Goal: Communication & Community: Connect with others

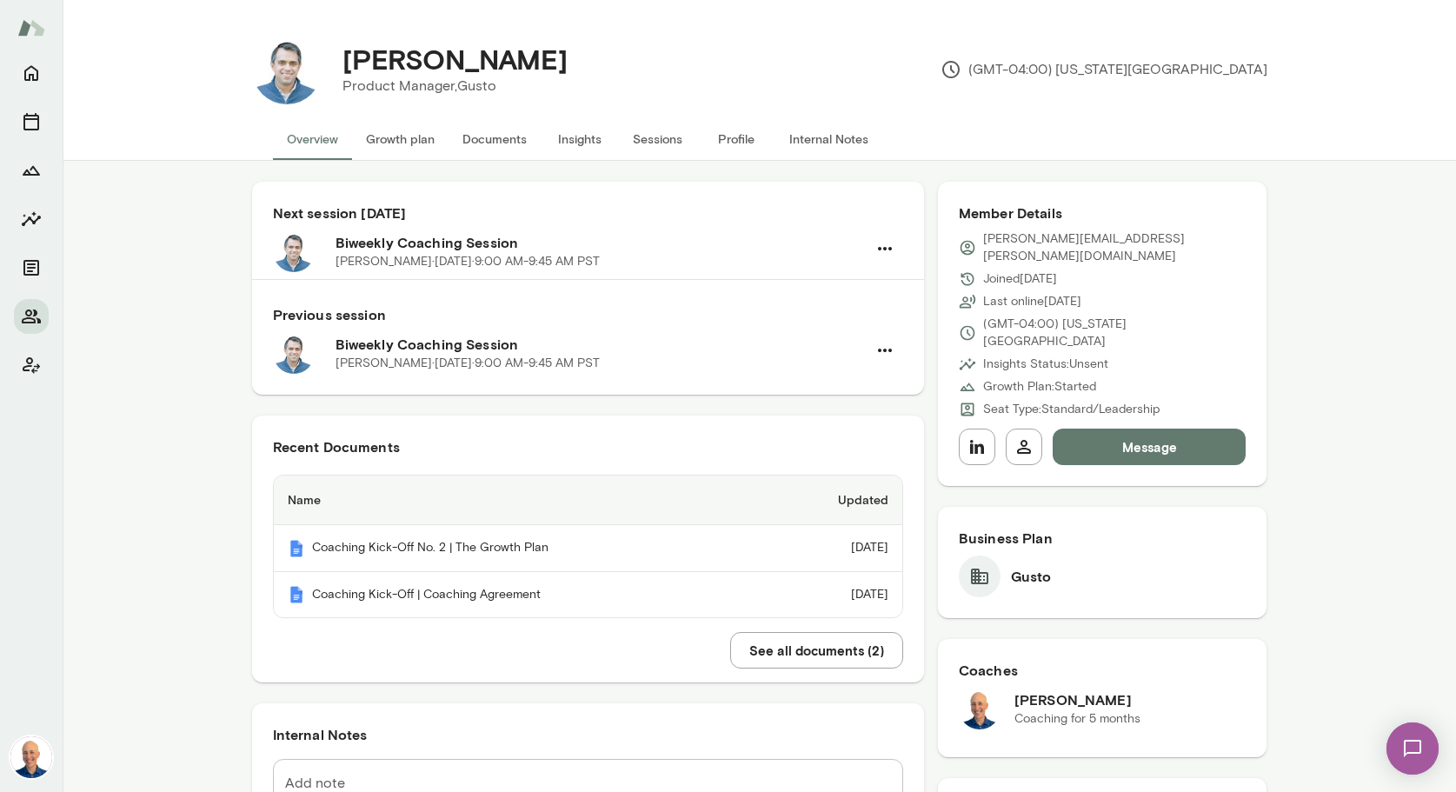
scroll to position [728, 0]
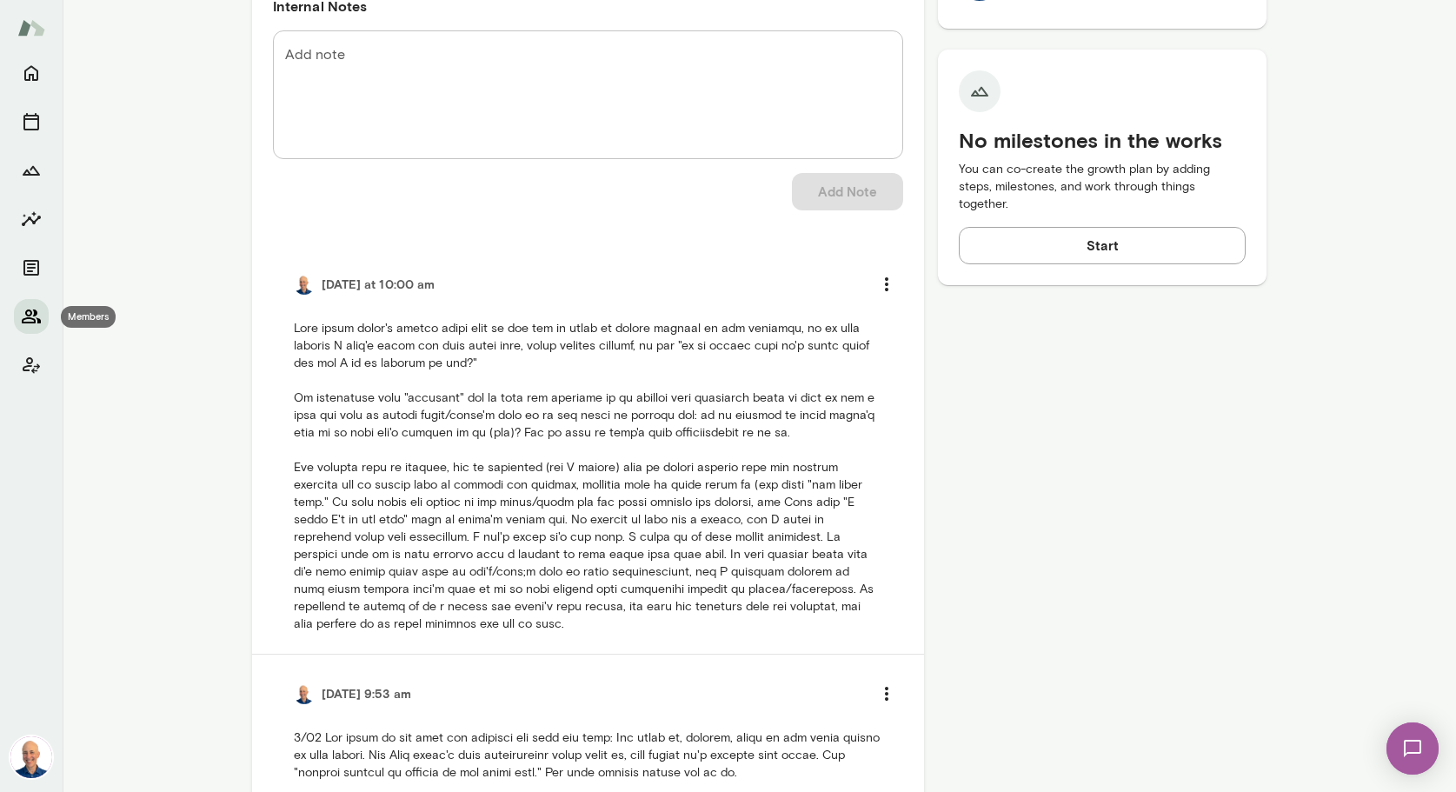
click at [34, 317] on icon "Members" at bounding box center [31, 316] width 21 height 21
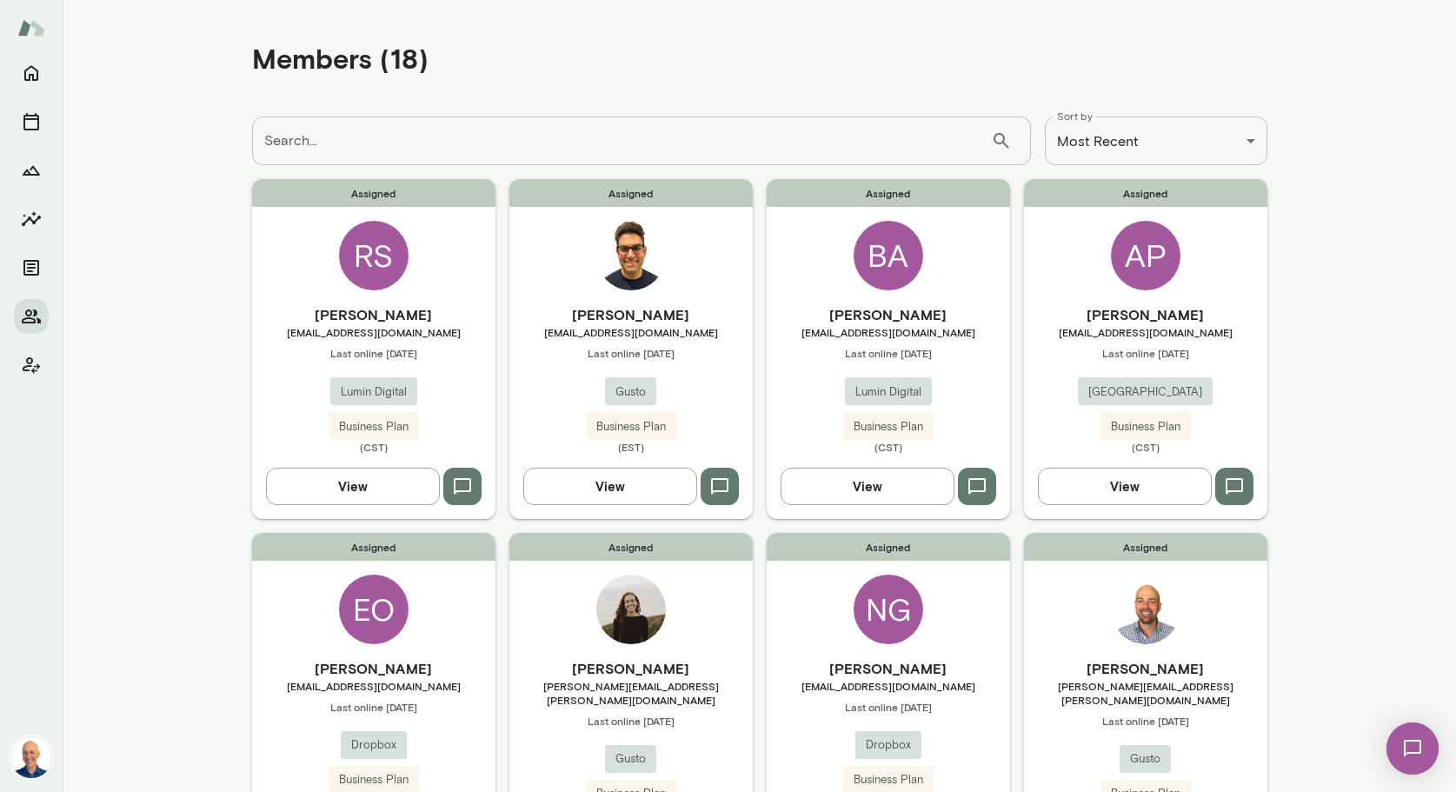
click at [1078, 277] on div "Assigned AP [PERSON_NAME] [PERSON_NAME][EMAIL_ADDRESS][DOMAIN_NAME] Last online…" at bounding box center [1145, 348] width 243 height 339
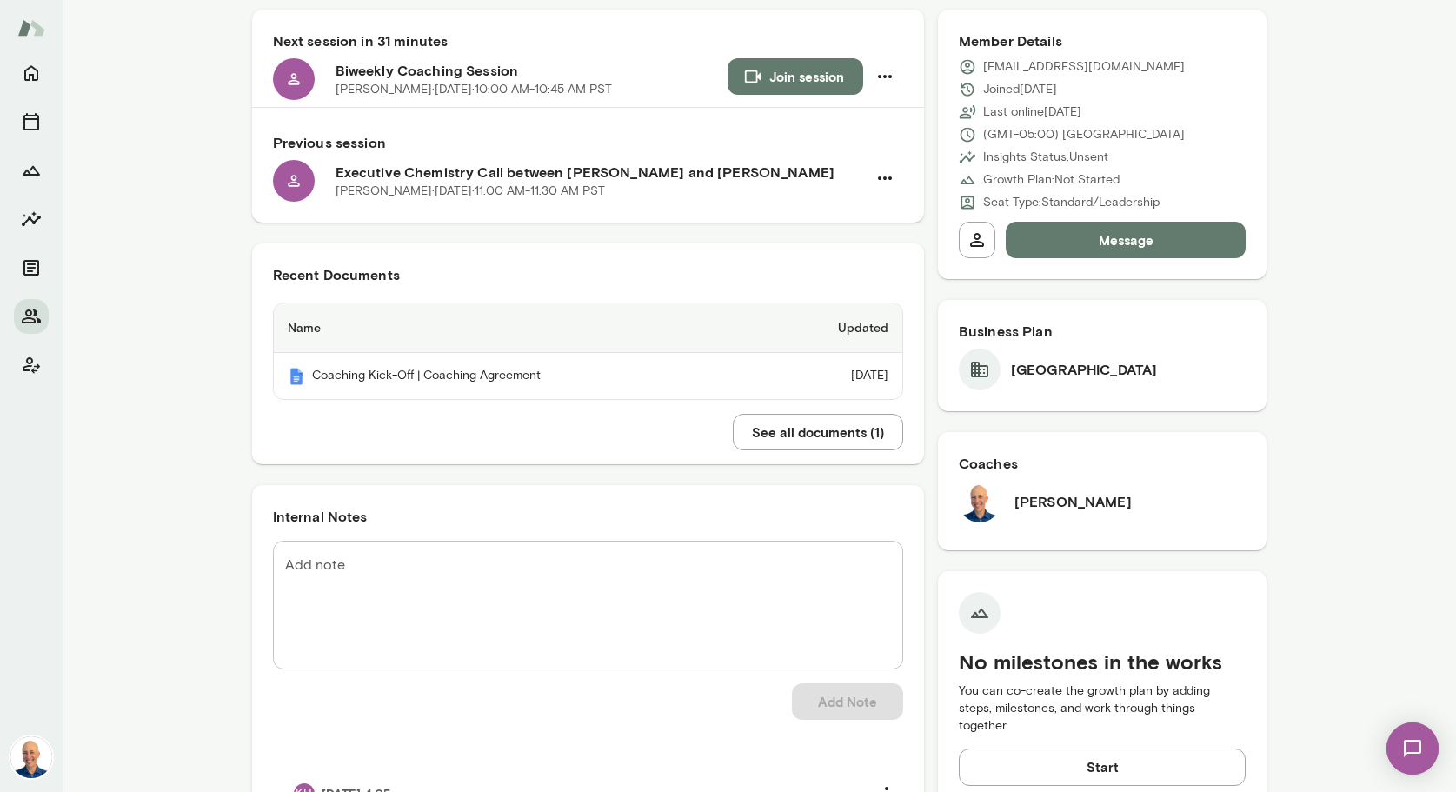
scroll to position [169, 0]
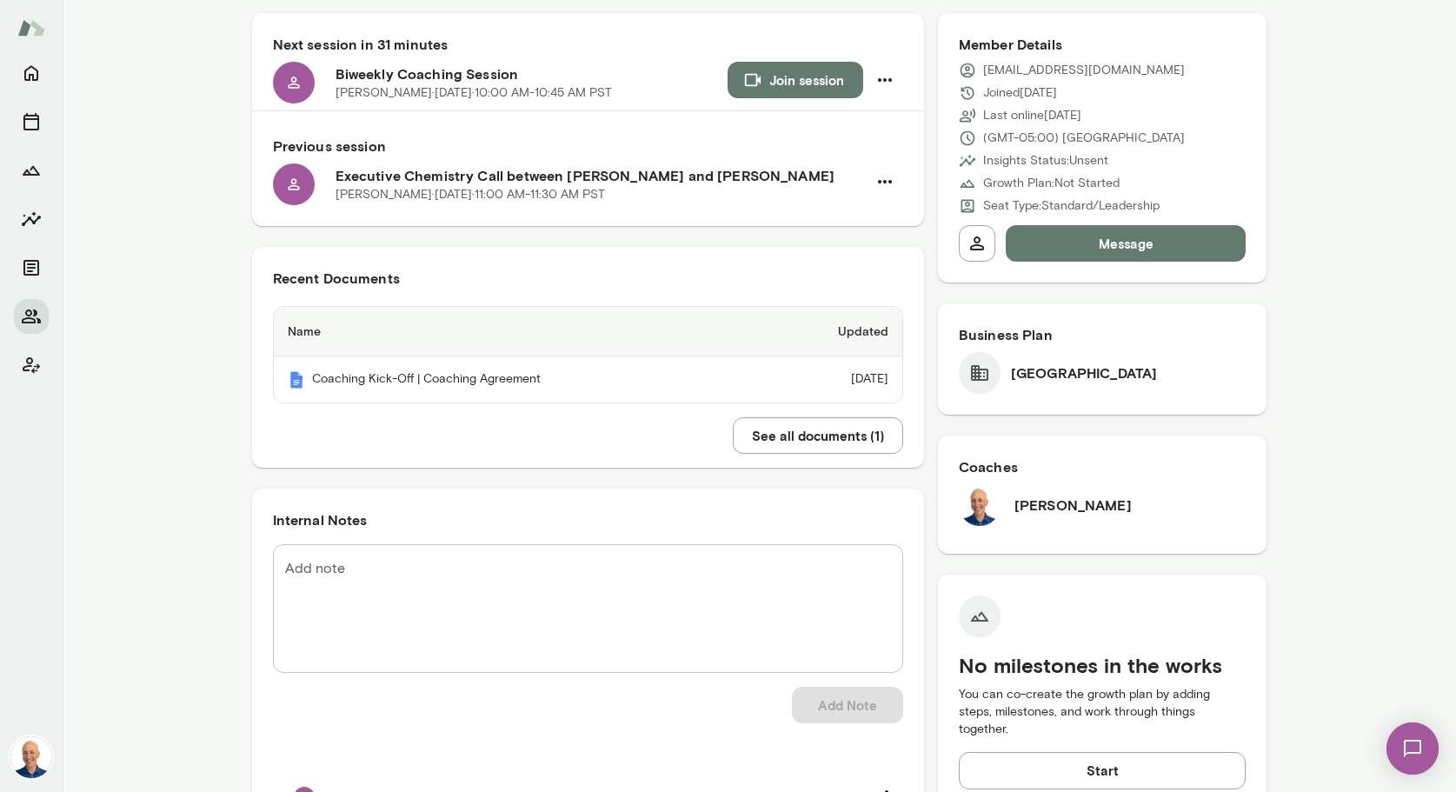
click at [1151, 230] on button "Message" at bounding box center [1125, 243] width 241 height 36
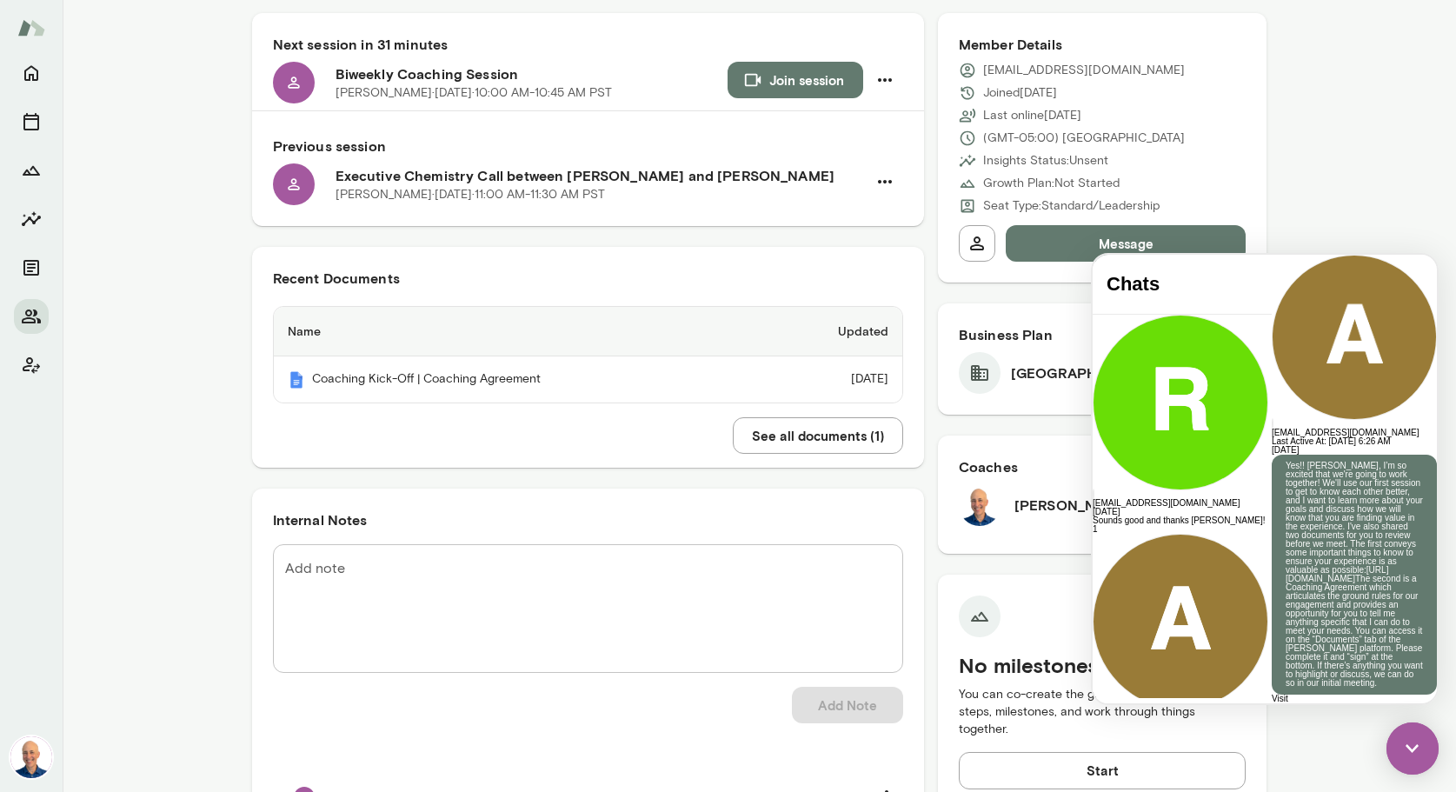
scroll to position [524, 0]
click at [780, 73] on button "Join session" at bounding box center [795, 80] width 136 height 36
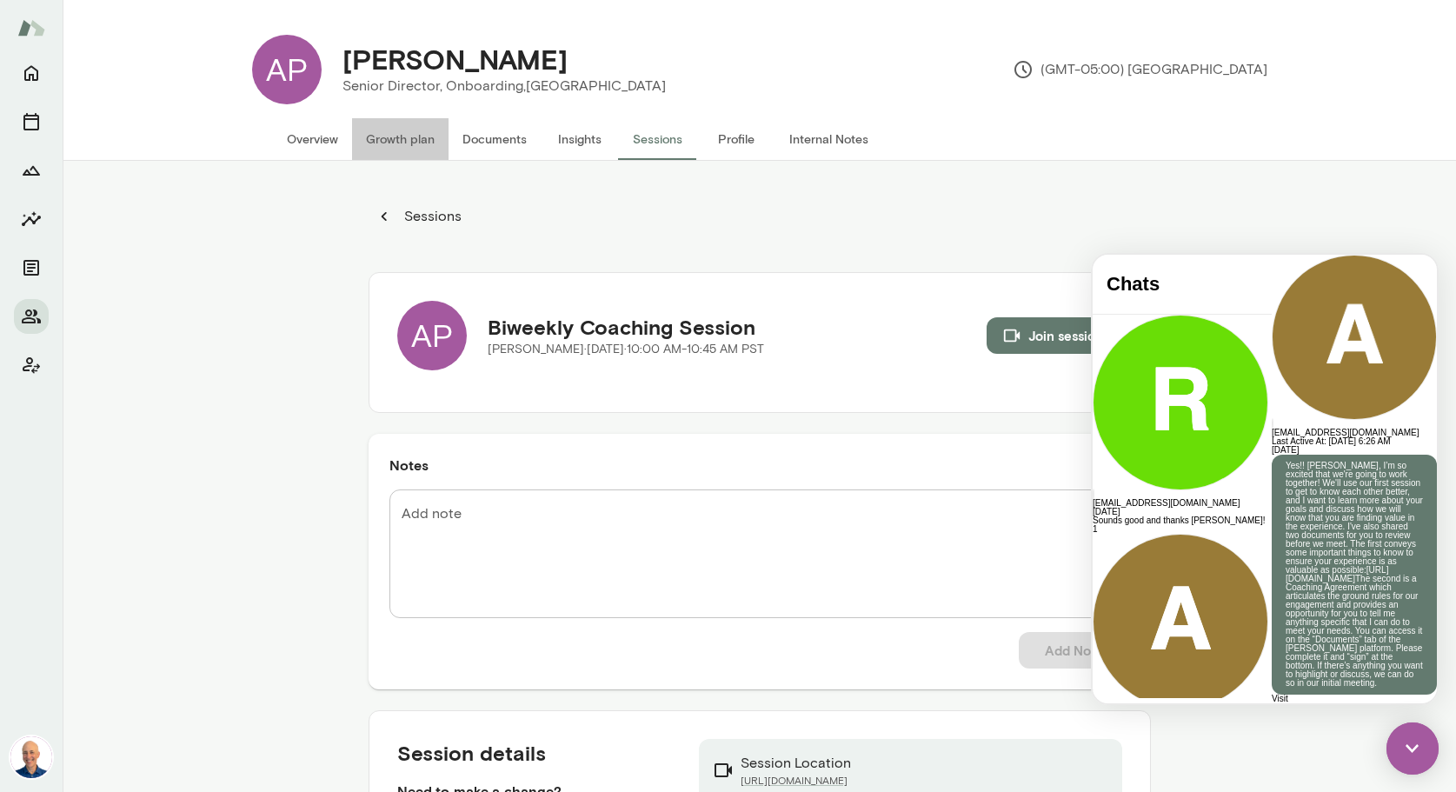
click at [404, 143] on button "Growth plan" at bounding box center [400, 139] width 96 height 42
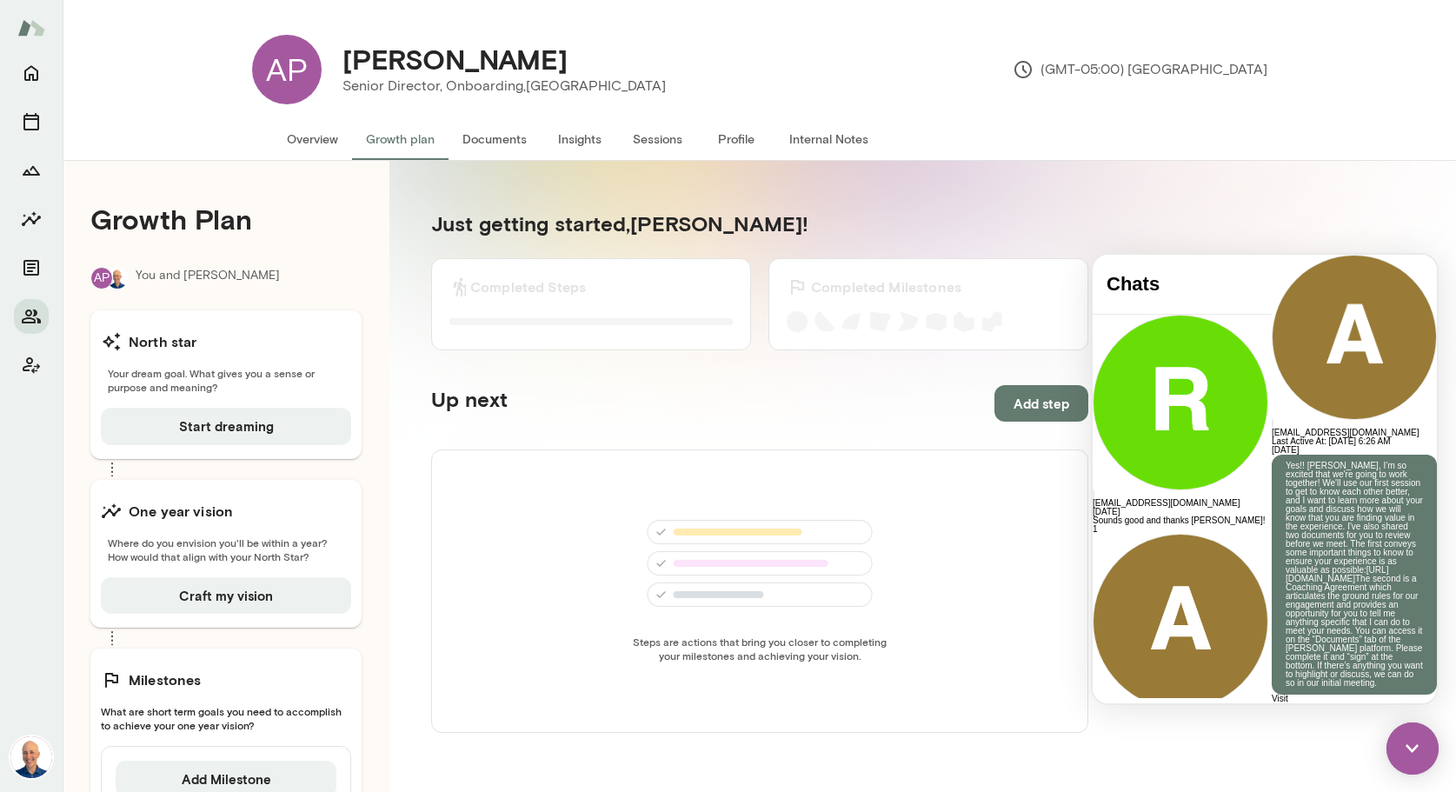
click at [1407, 752] on img at bounding box center [1412, 748] width 52 height 52
